Goal: Communication & Community: Answer question/provide support

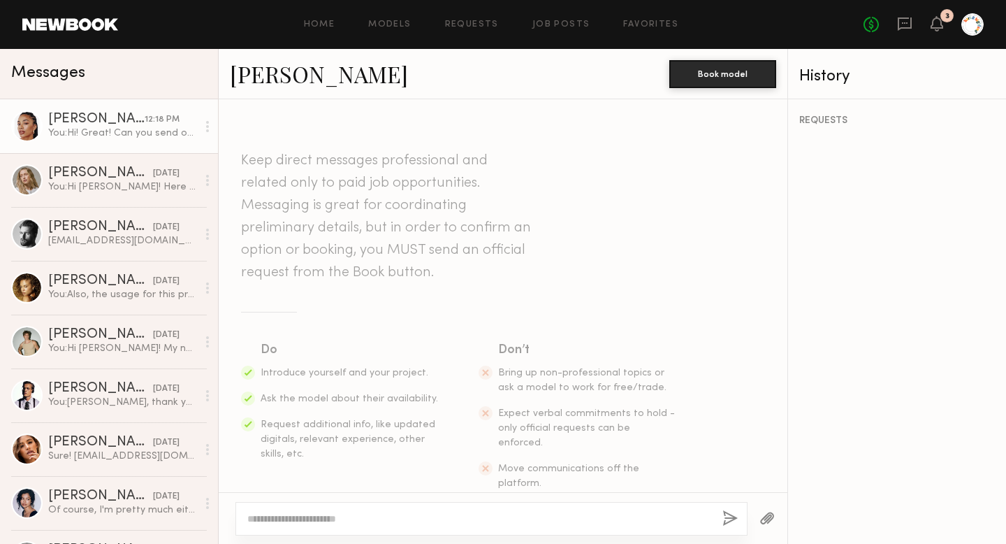
scroll to position [879, 0]
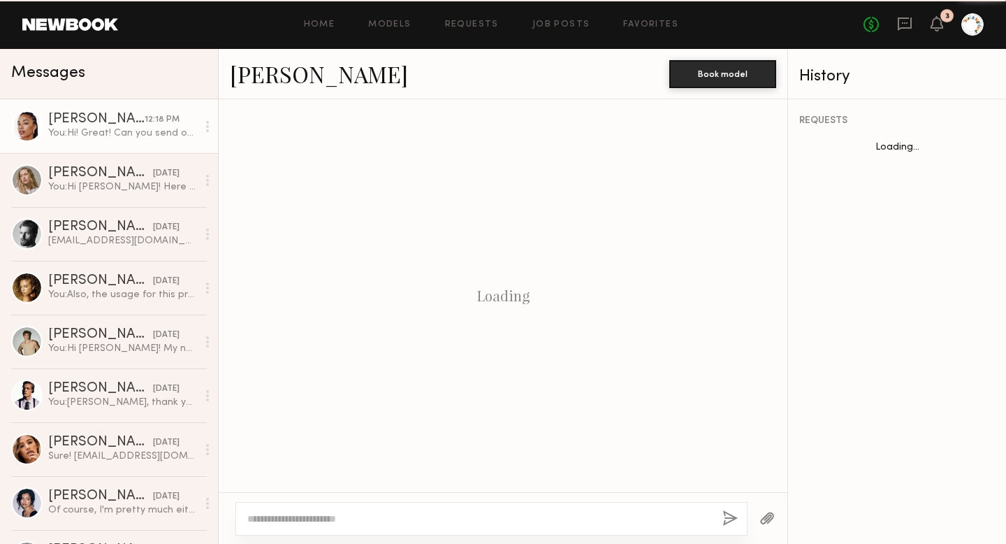
scroll to position [879, 0]
